Goal: Information Seeking & Learning: Find specific page/section

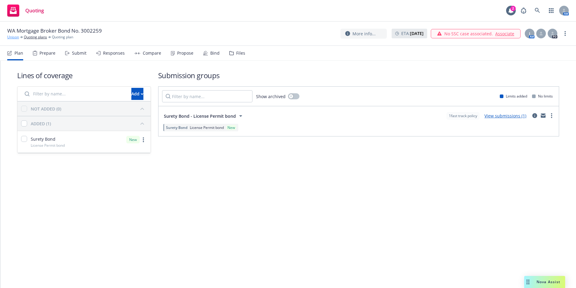
click at [14, 38] on link "Unison" at bounding box center [13, 36] width 12 height 5
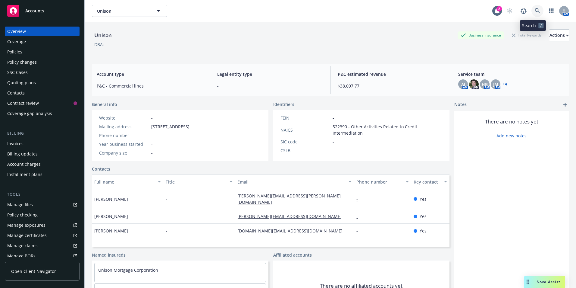
click at [535, 12] on icon at bounding box center [537, 10] width 5 height 5
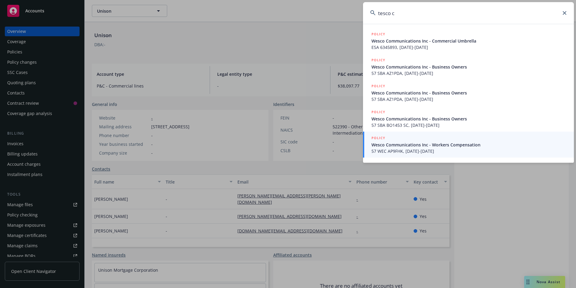
drag, startPoint x: 397, startPoint y: 13, endPoint x: 329, endPoint y: 30, distance: 69.8
click at [333, 13] on div "tesco c POLICY Wesco Communications Inc - Commercial Umbrella ESA 6345893, [DAT…" at bounding box center [288, 144] width 576 height 288
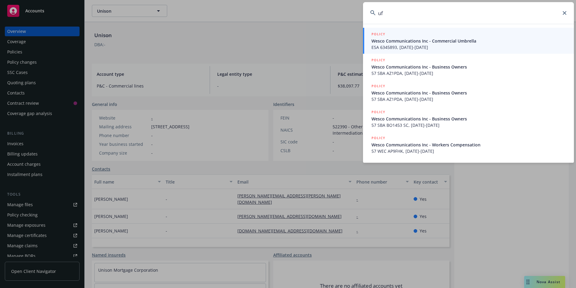
type input "uft"
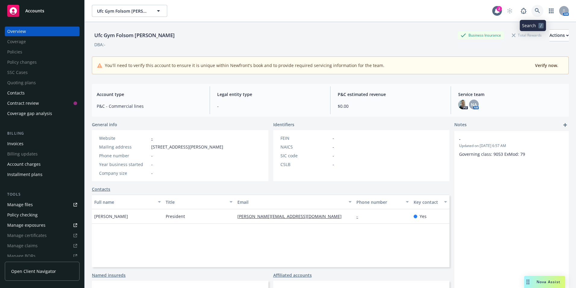
click at [535, 11] on icon at bounding box center [537, 10] width 5 height 5
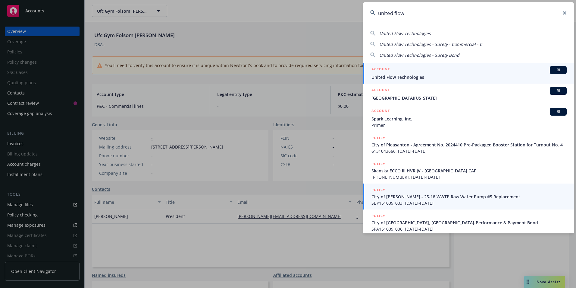
type input "united flow"
click at [395, 76] on span "United Flow Technologies" at bounding box center [469, 77] width 195 height 6
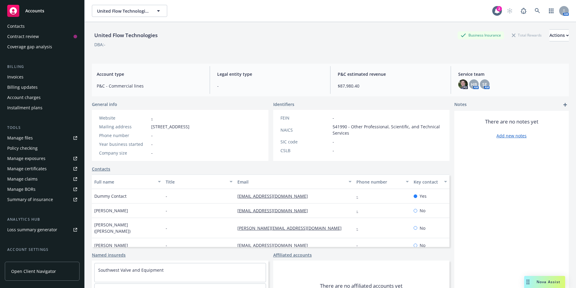
scroll to position [25, 0]
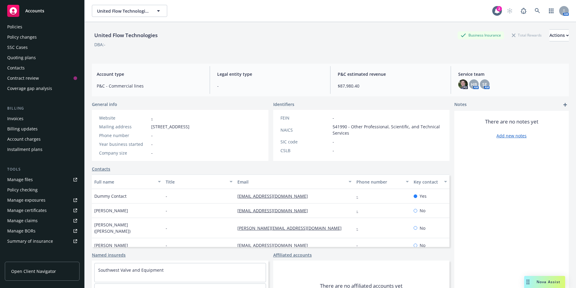
click at [17, 26] on div "Policies" at bounding box center [14, 27] width 15 height 10
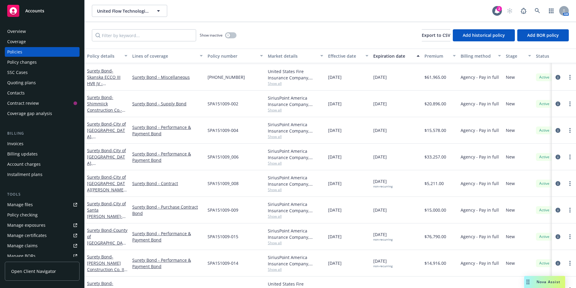
scroll to position [121, 0]
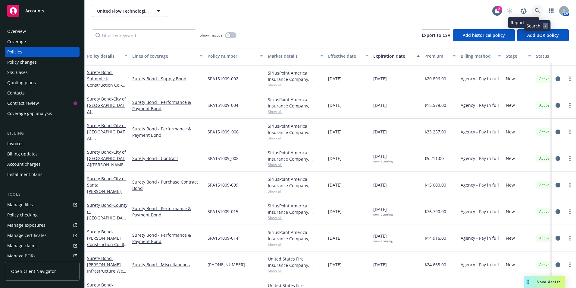
click at [536, 10] on icon at bounding box center [537, 10] width 5 height 5
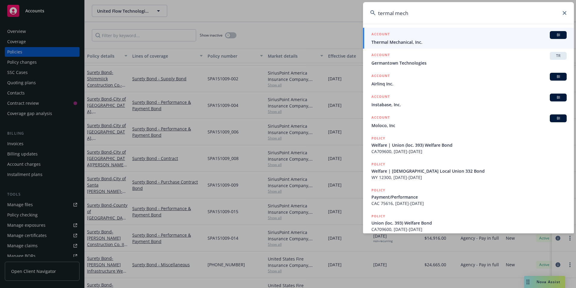
type input "termal mech"
click at [397, 39] on span "Thermal Mechanical, Inc." at bounding box center [469, 42] width 195 height 6
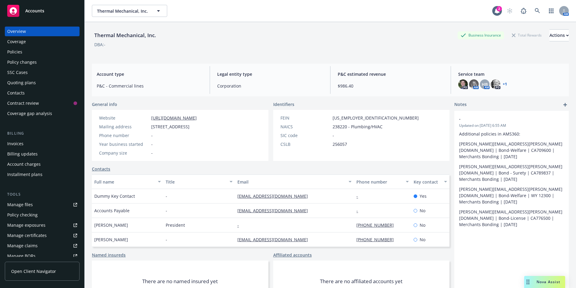
click at [18, 54] on div "Policies" at bounding box center [14, 52] width 15 height 10
